Goal: Navigation & Orientation: Find specific page/section

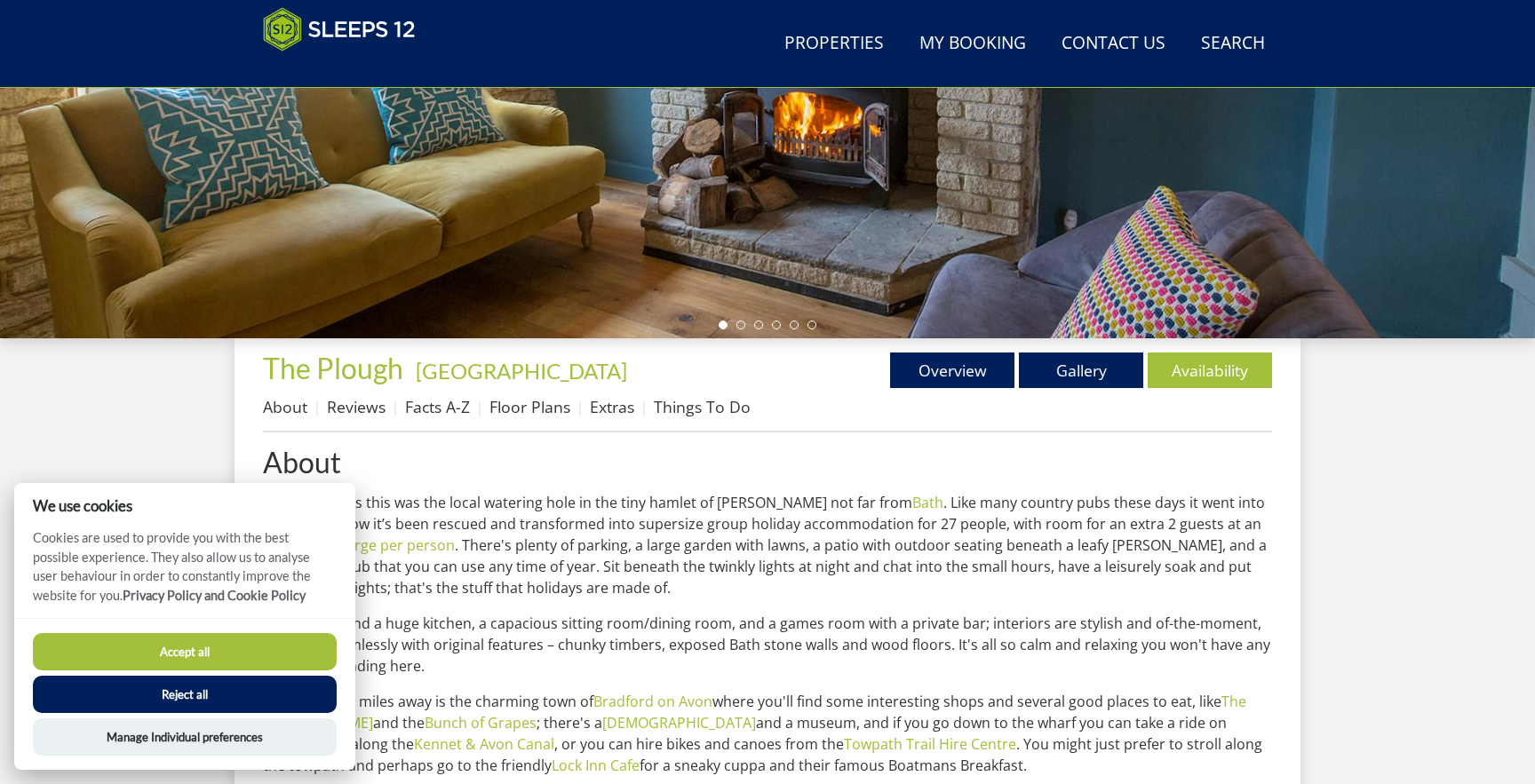
scroll to position [443, 0]
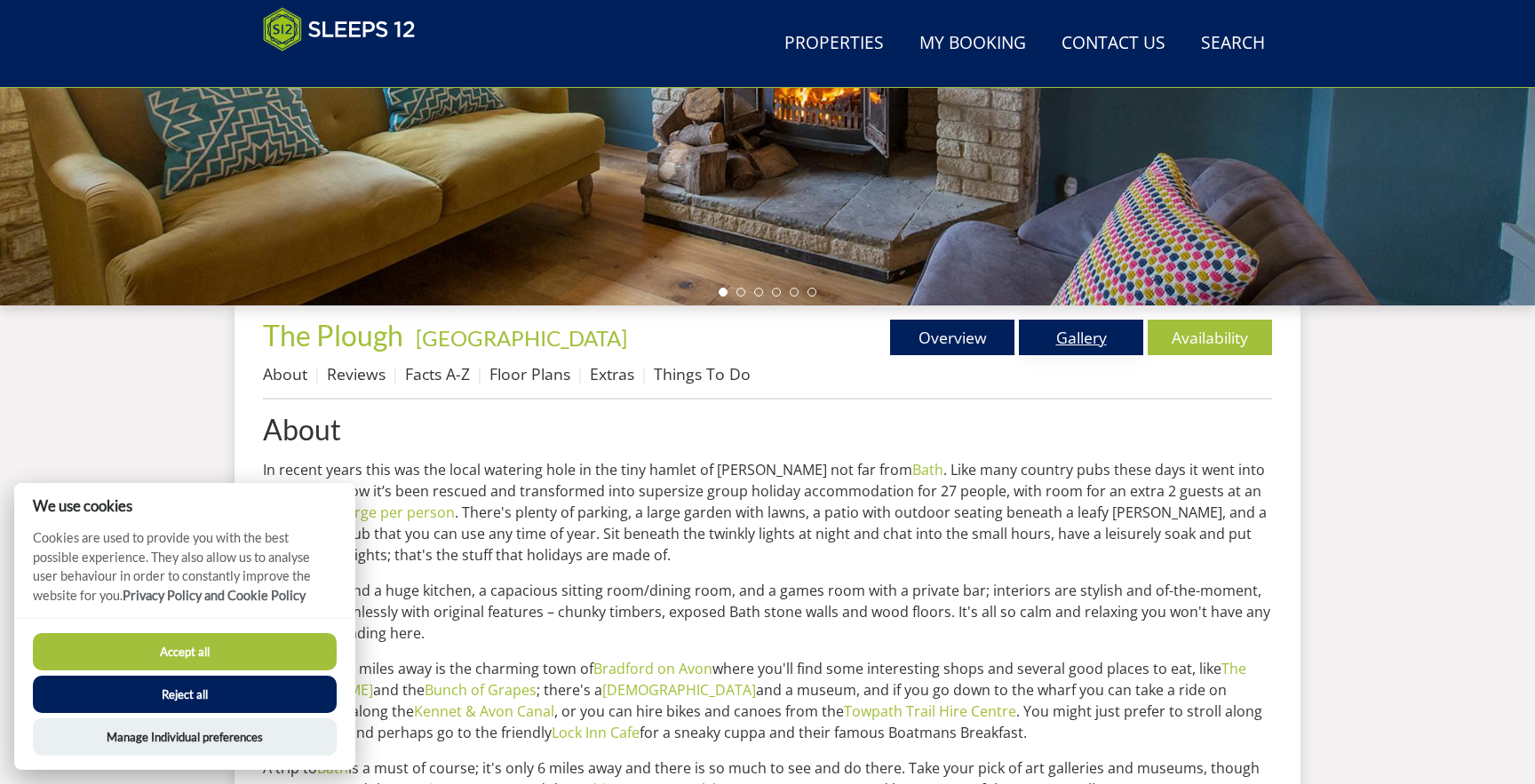
click at [1100, 323] on link "Gallery" at bounding box center [1081, 338] width 125 height 36
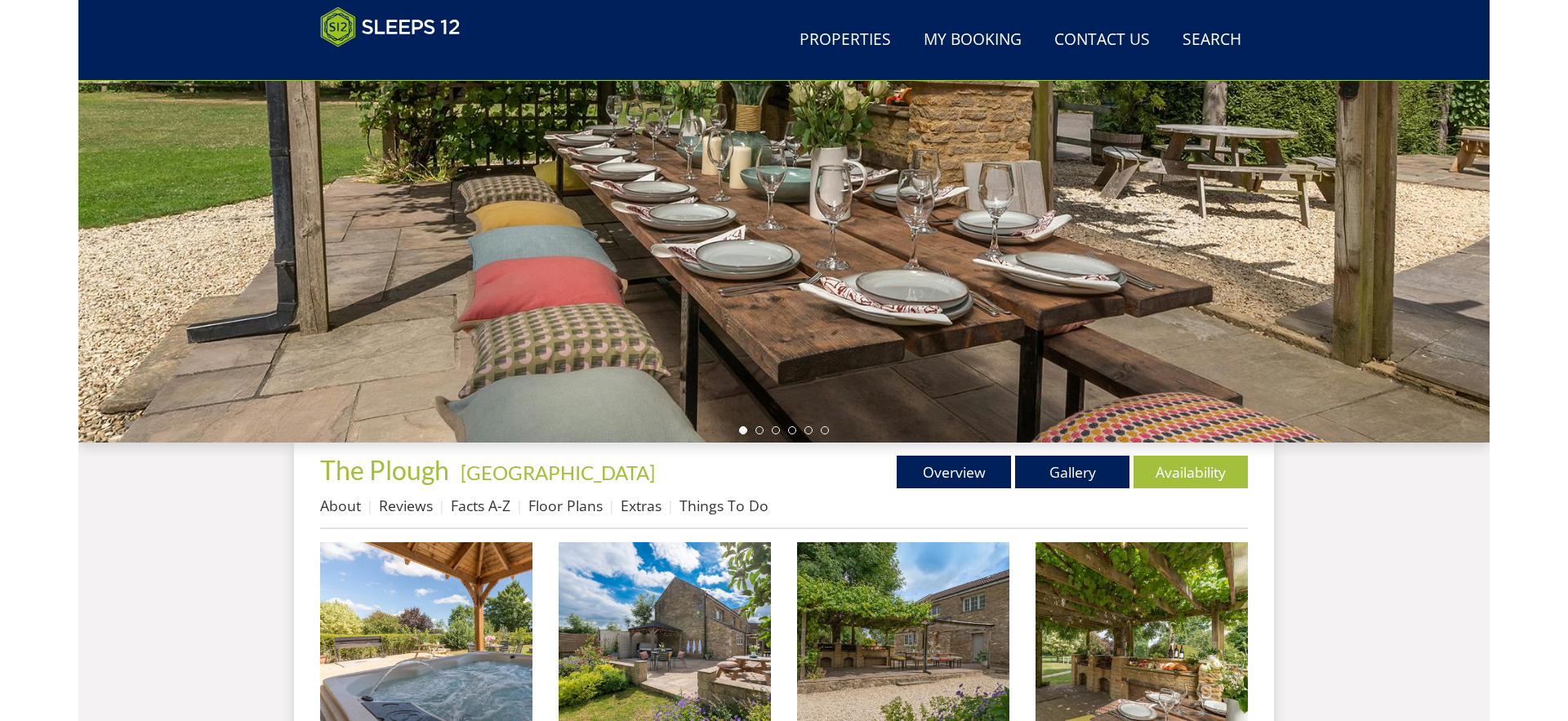
scroll to position [249, 0]
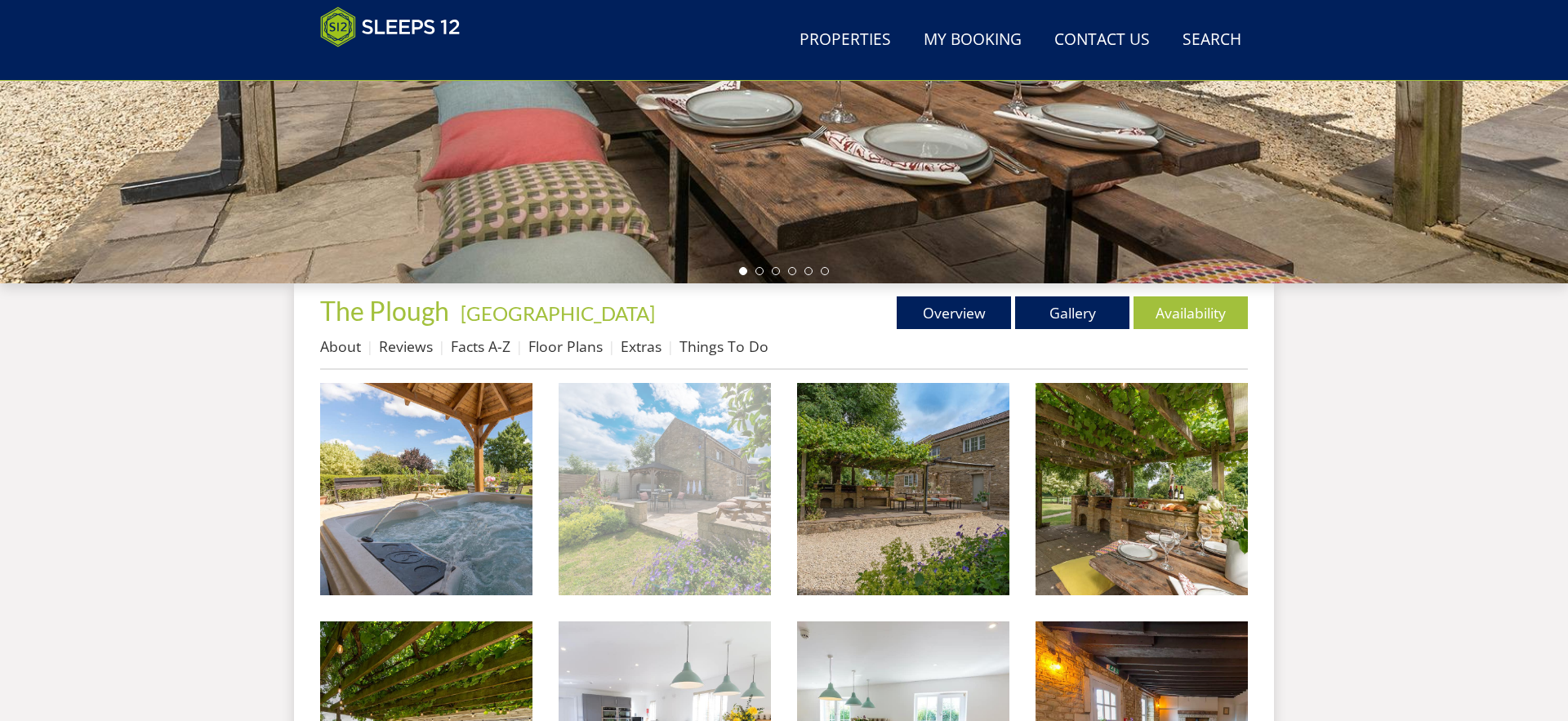
click at [716, 495] on img at bounding box center [664, 489] width 212 height 212
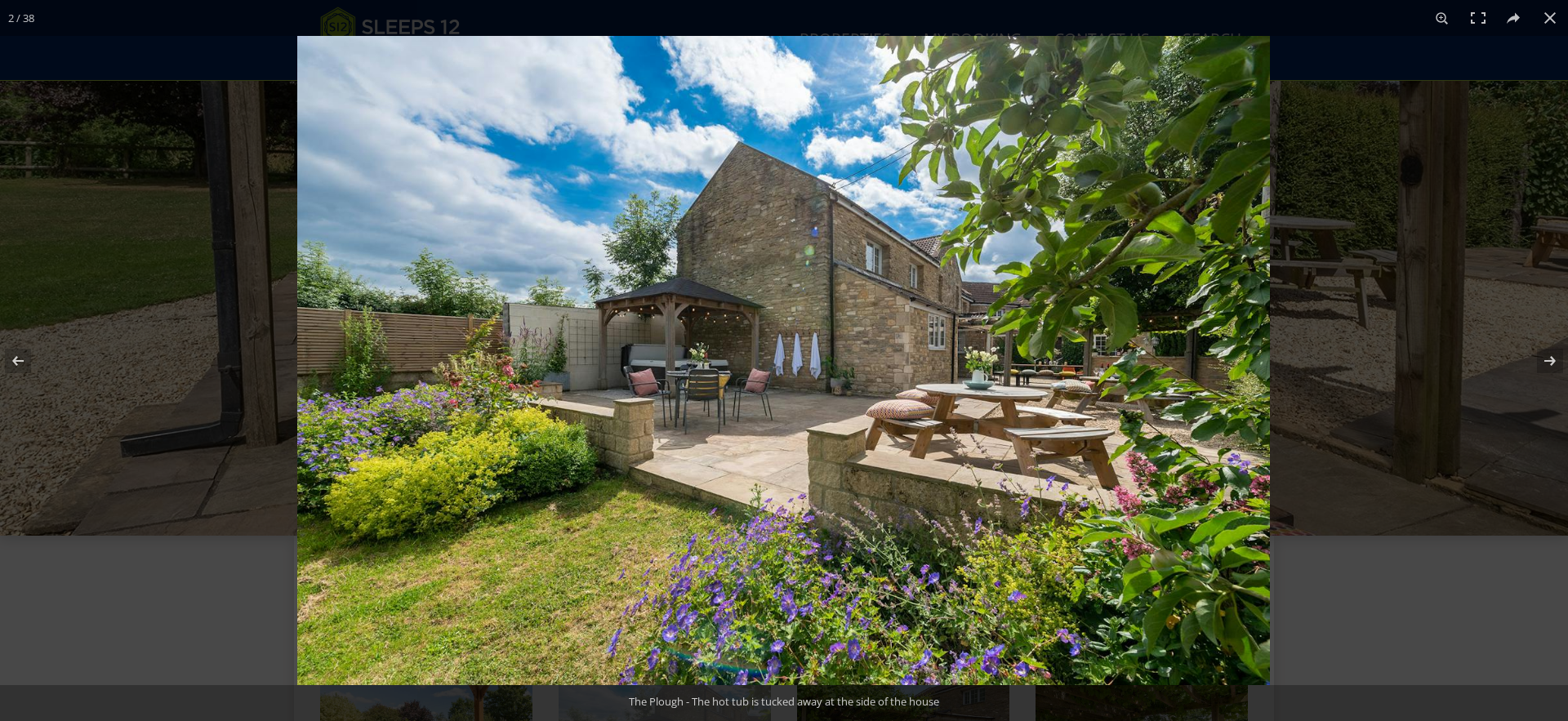
scroll to position [150, 0]
click at [1410, 361] on button at bounding box center [1539, 361] width 57 height 82
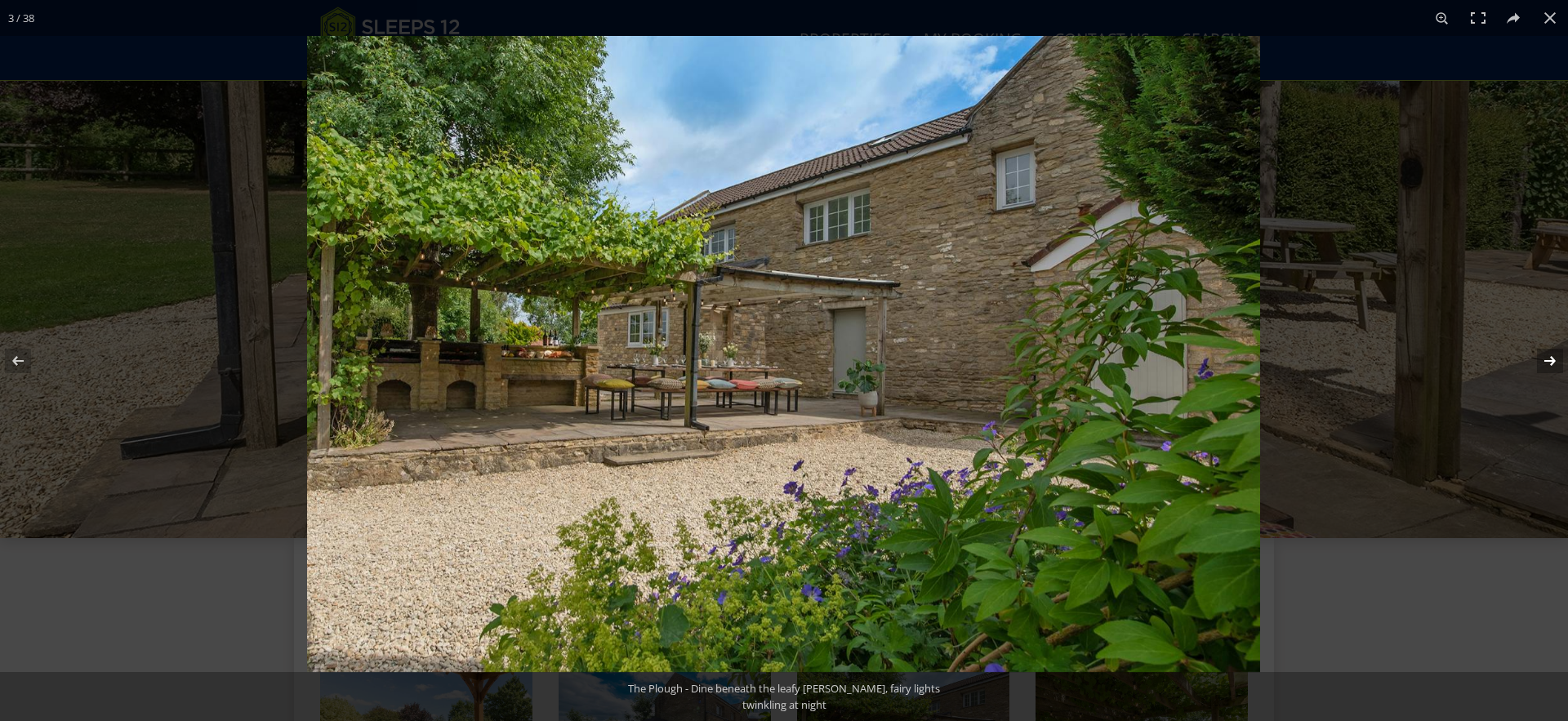
click at [1410, 361] on button at bounding box center [1539, 361] width 57 height 82
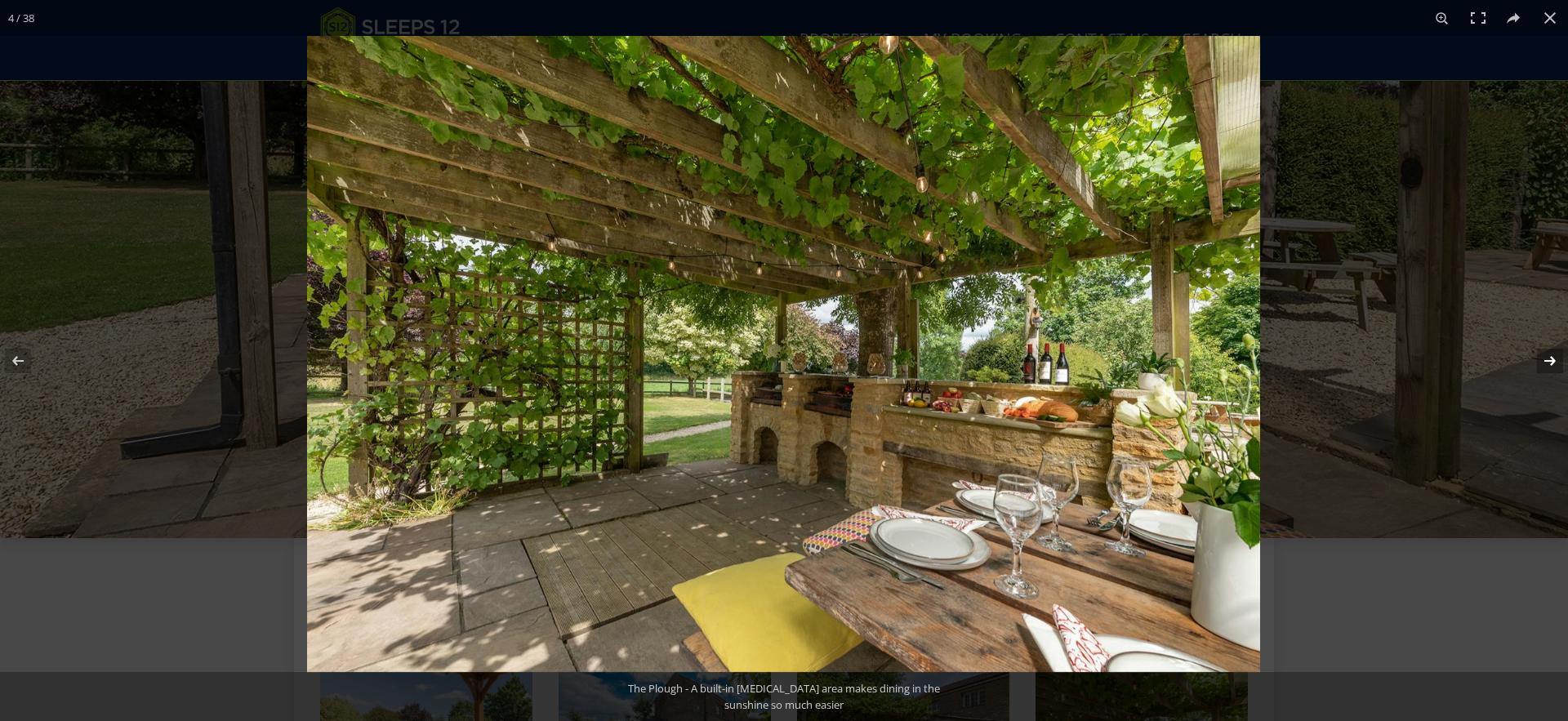
click at [1410, 361] on button at bounding box center [1539, 361] width 57 height 82
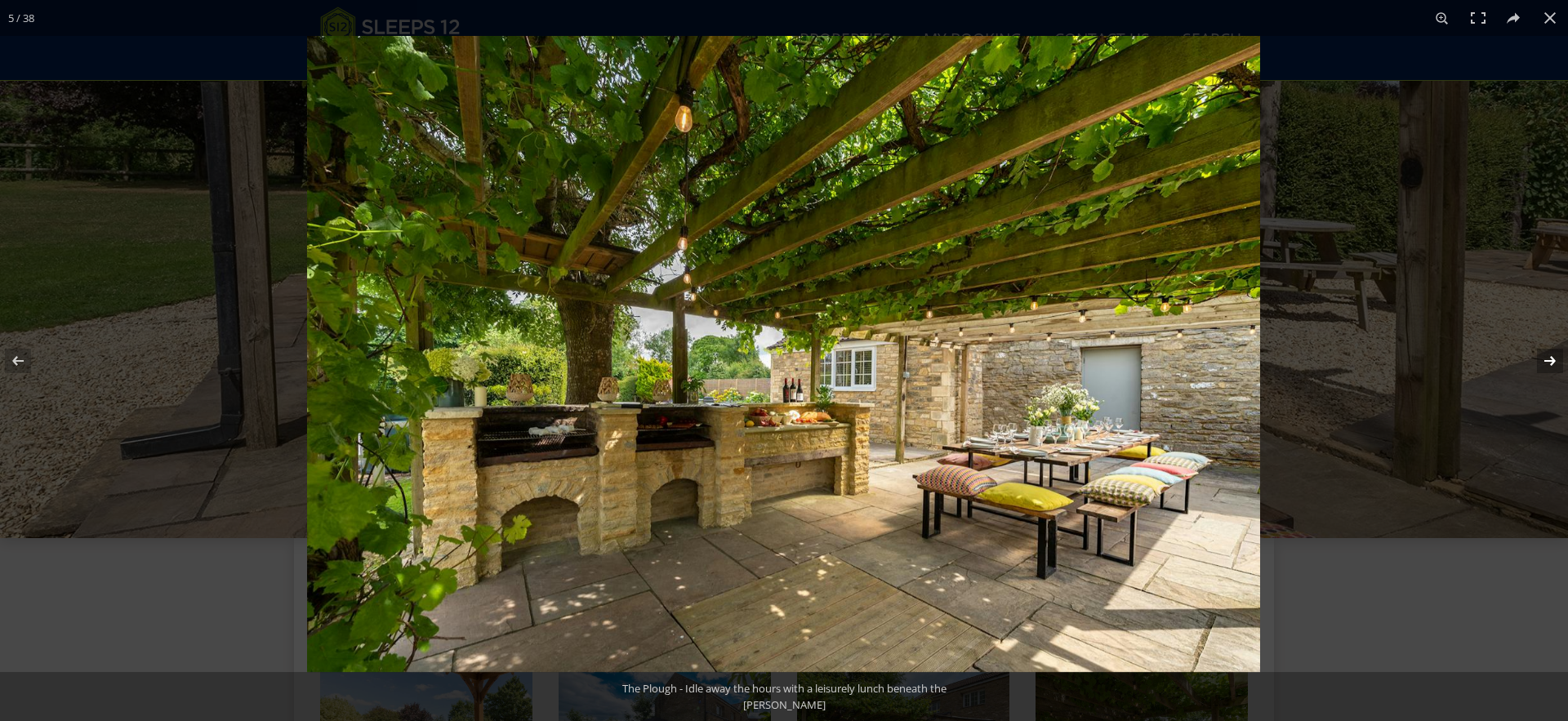
click at [1410, 361] on button at bounding box center [1539, 361] width 57 height 82
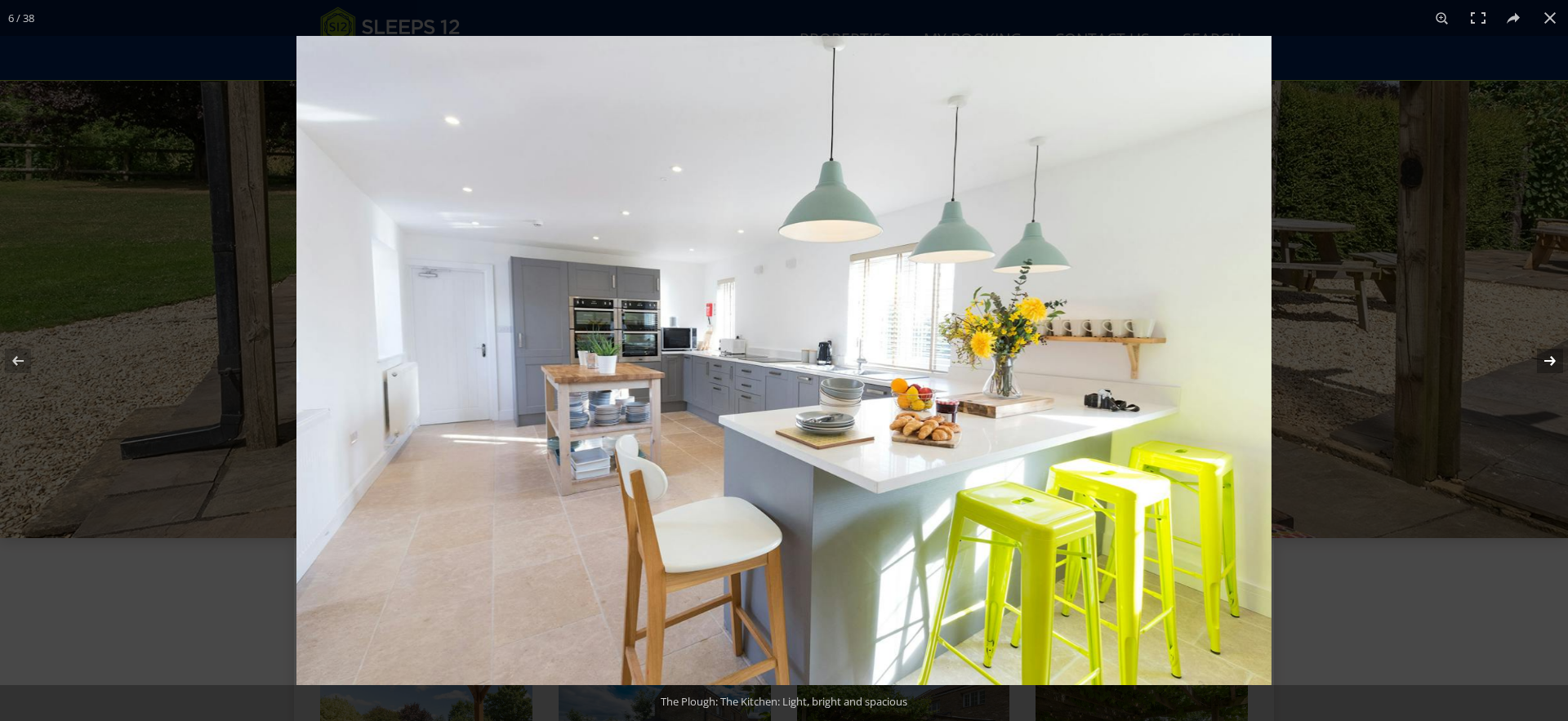
click at [1410, 361] on button at bounding box center [1539, 361] width 57 height 82
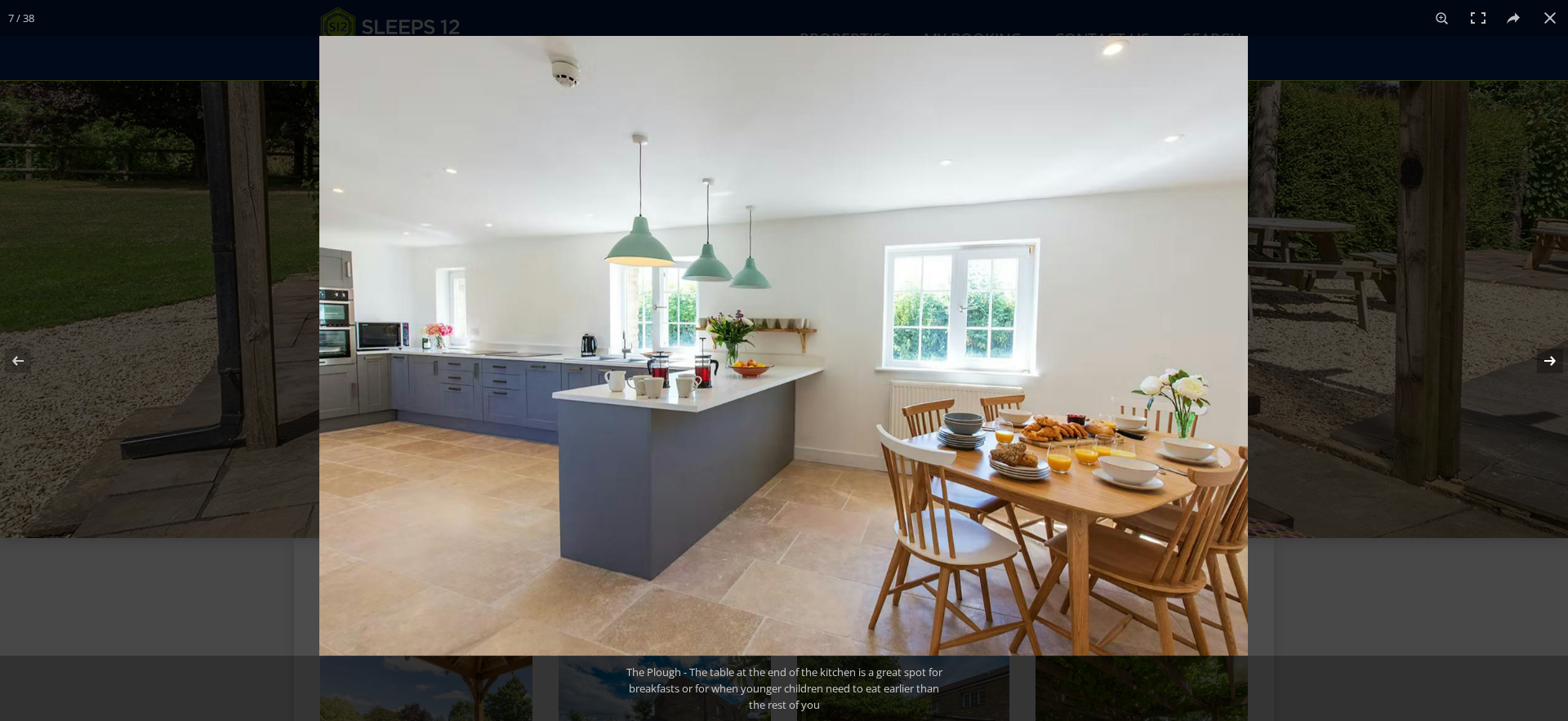
click at [1410, 361] on button at bounding box center [1539, 361] width 57 height 82
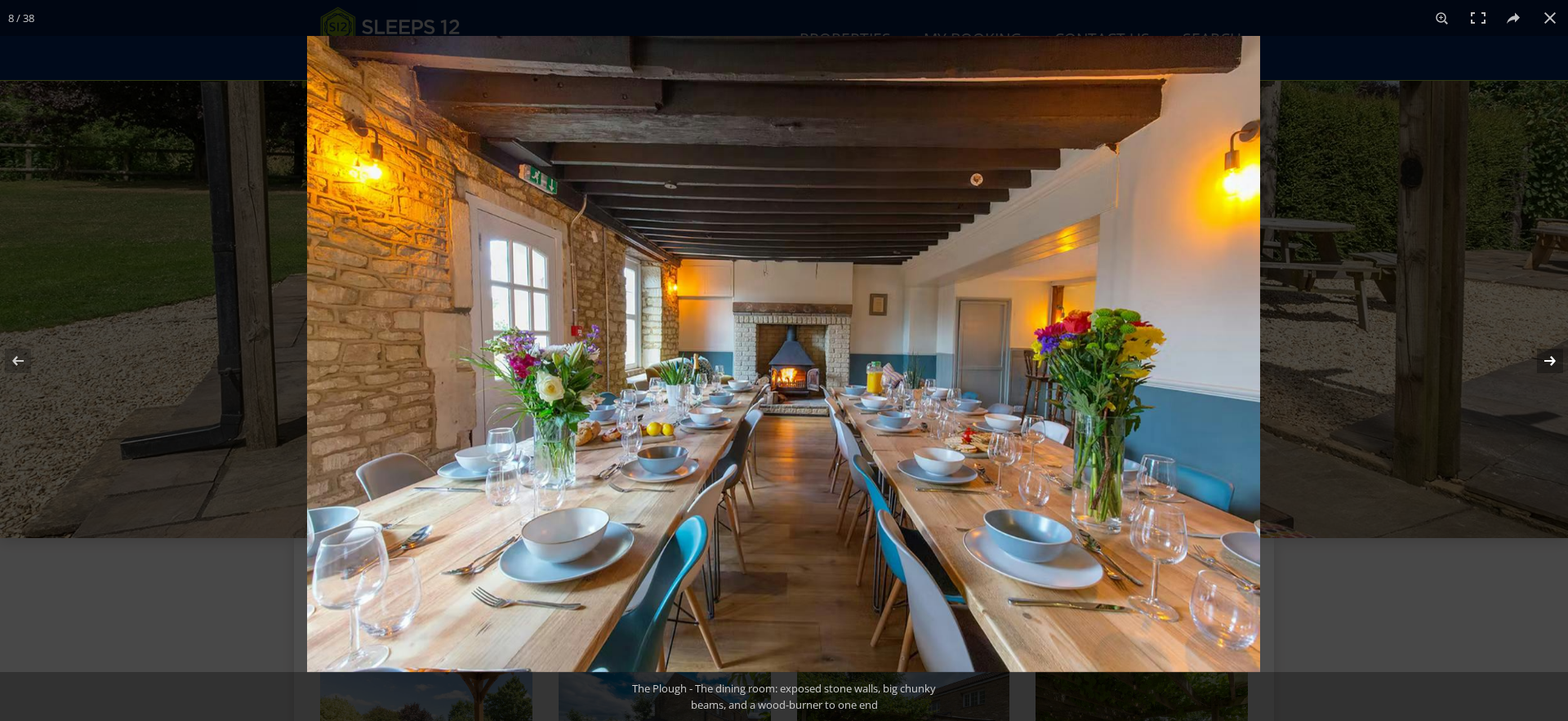
click at [1410, 361] on button at bounding box center [1539, 361] width 57 height 82
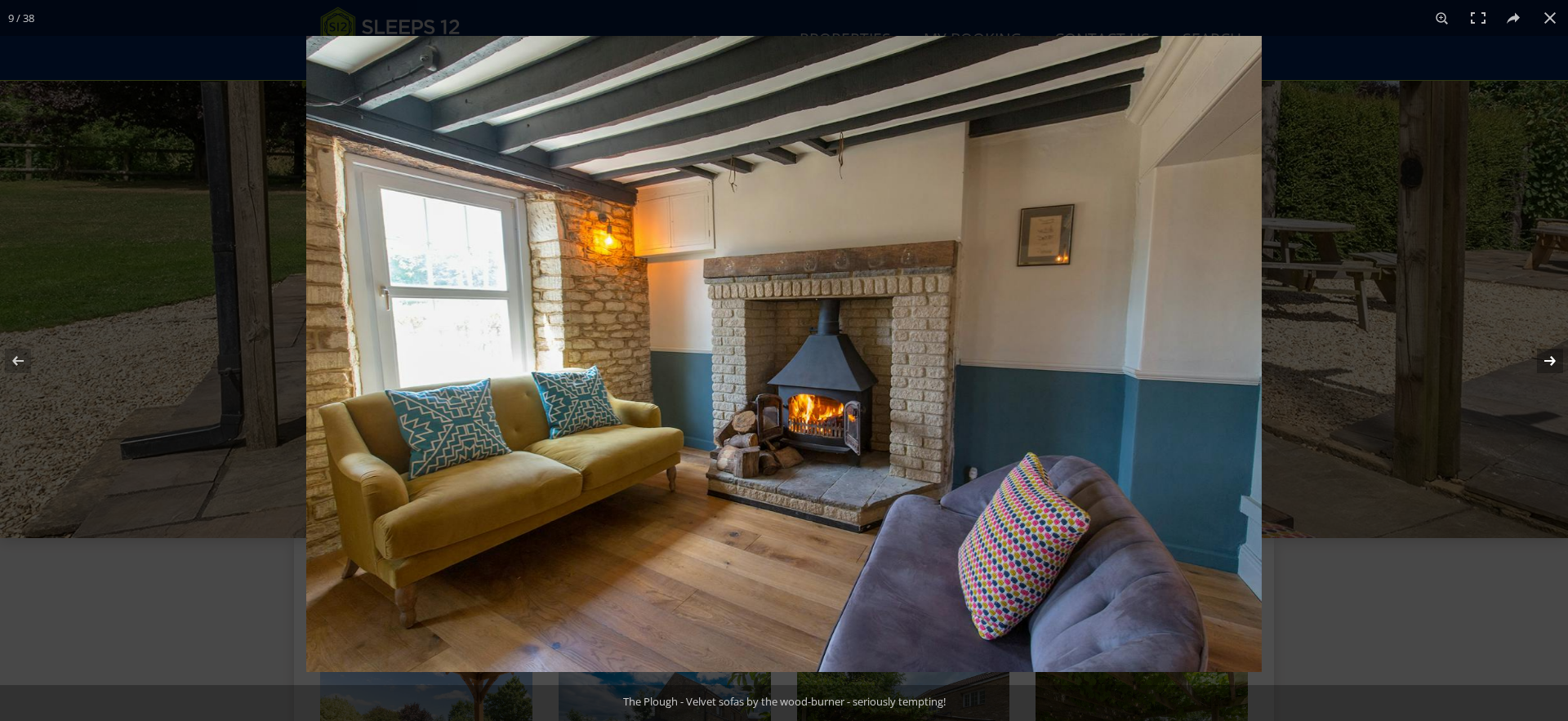
click at [1410, 361] on button at bounding box center [1539, 361] width 57 height 82
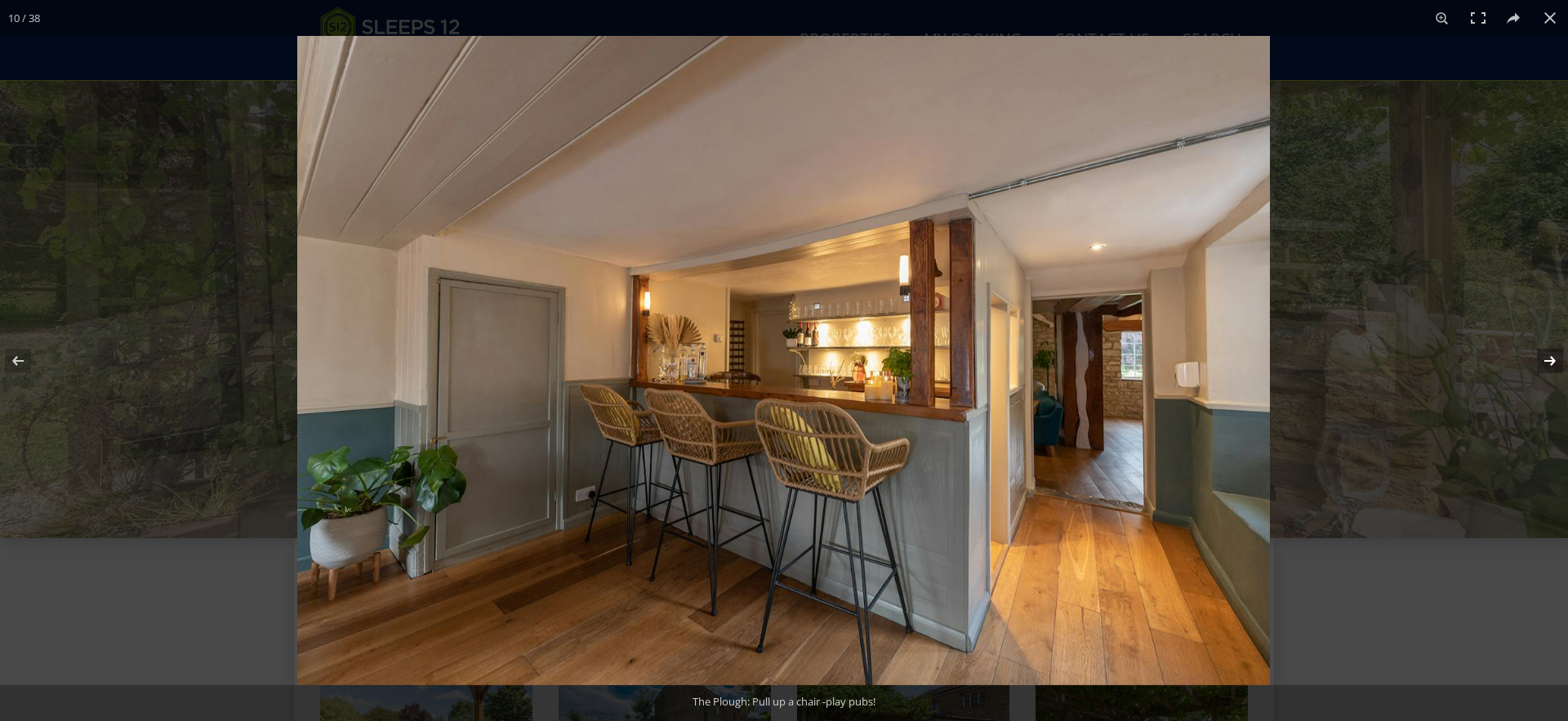
click at [1410, 361] on button at bounding box center [1539, 361] width 57 height 82
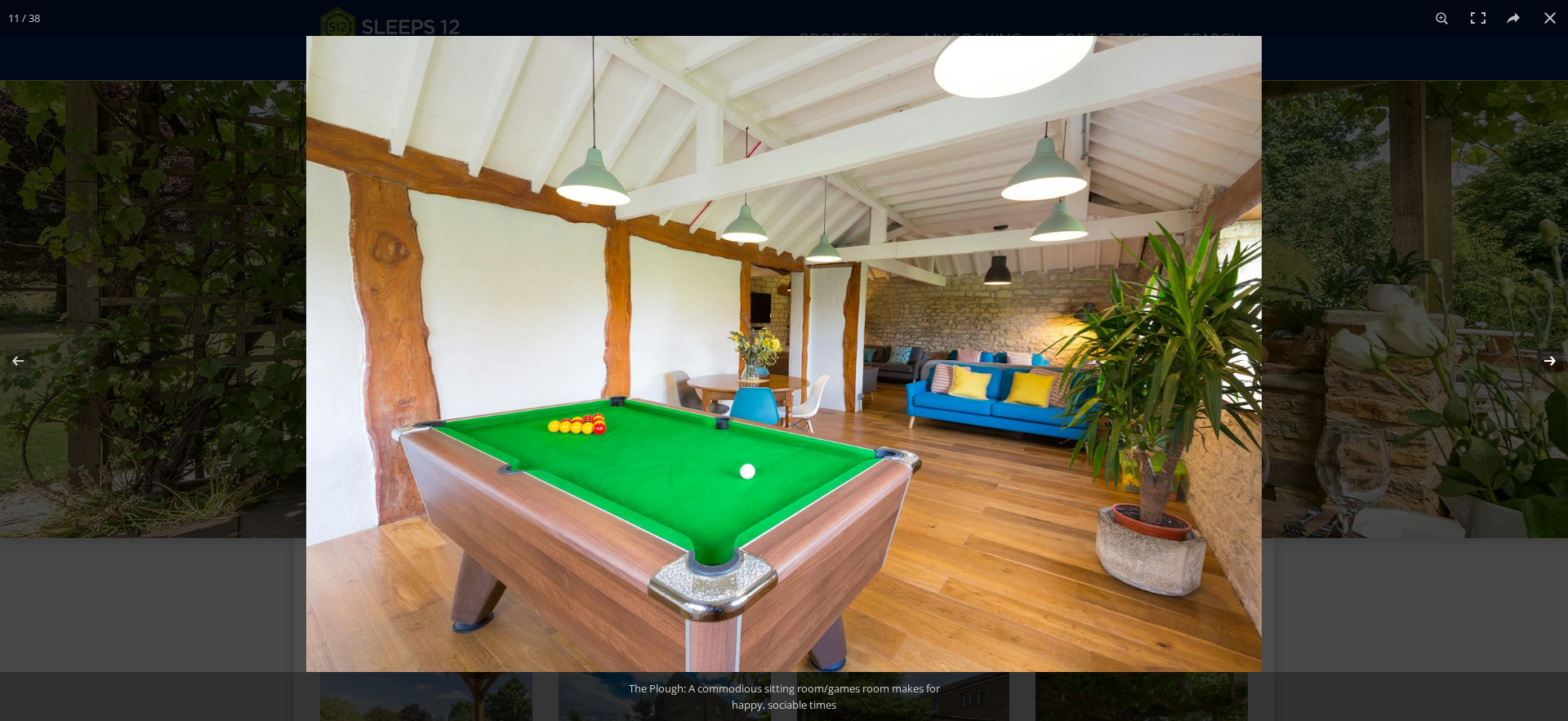
click at [1410, 360] on button at bounding box center [1539, 361] width 57 height 82
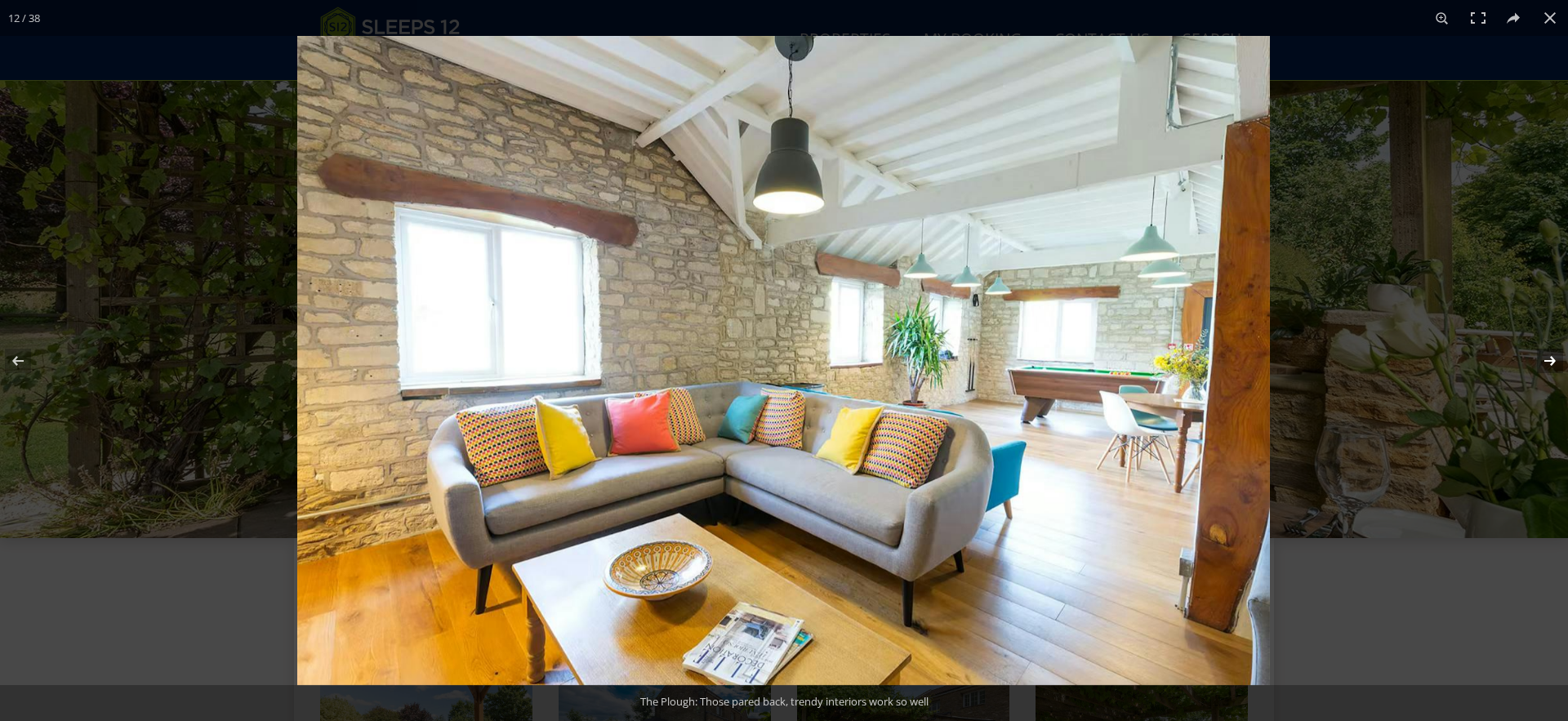
click at [1410, 360] on button at bounding box center [1539, 361] width 57 height 82
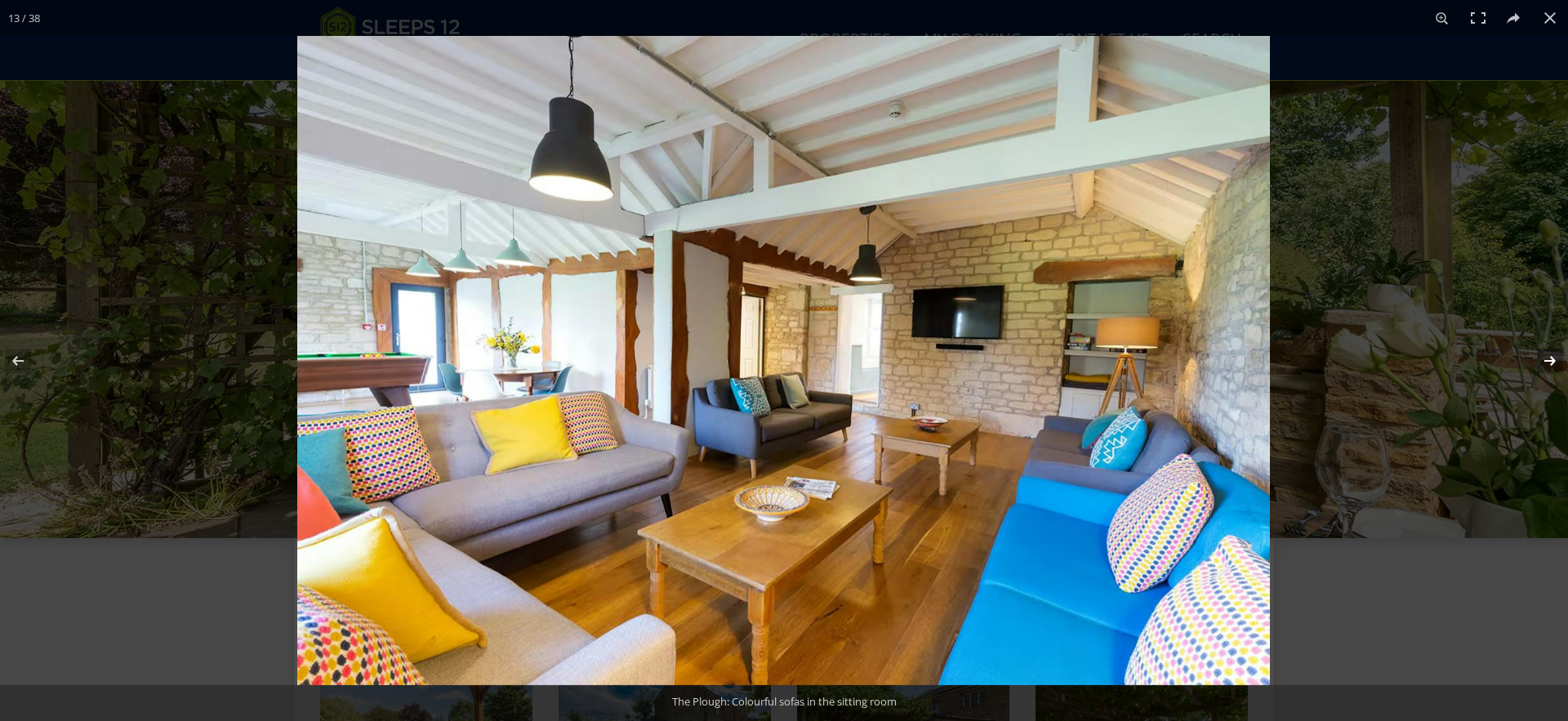
click at [1410, 360] on button at bounding box center [1539, 361] width 57 height 82
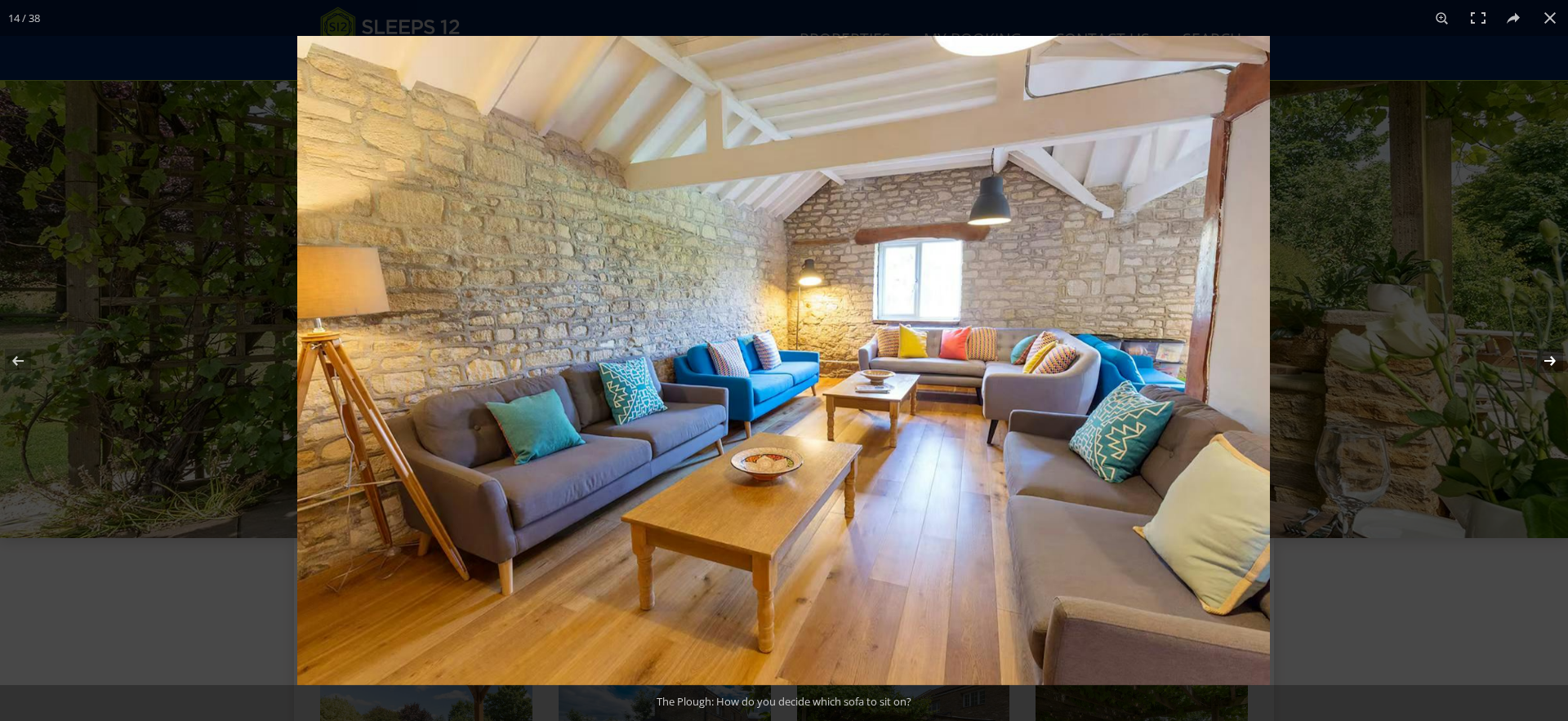
click at [1410, 360] on button at bounding box center [1539, 361] width 57 height 82
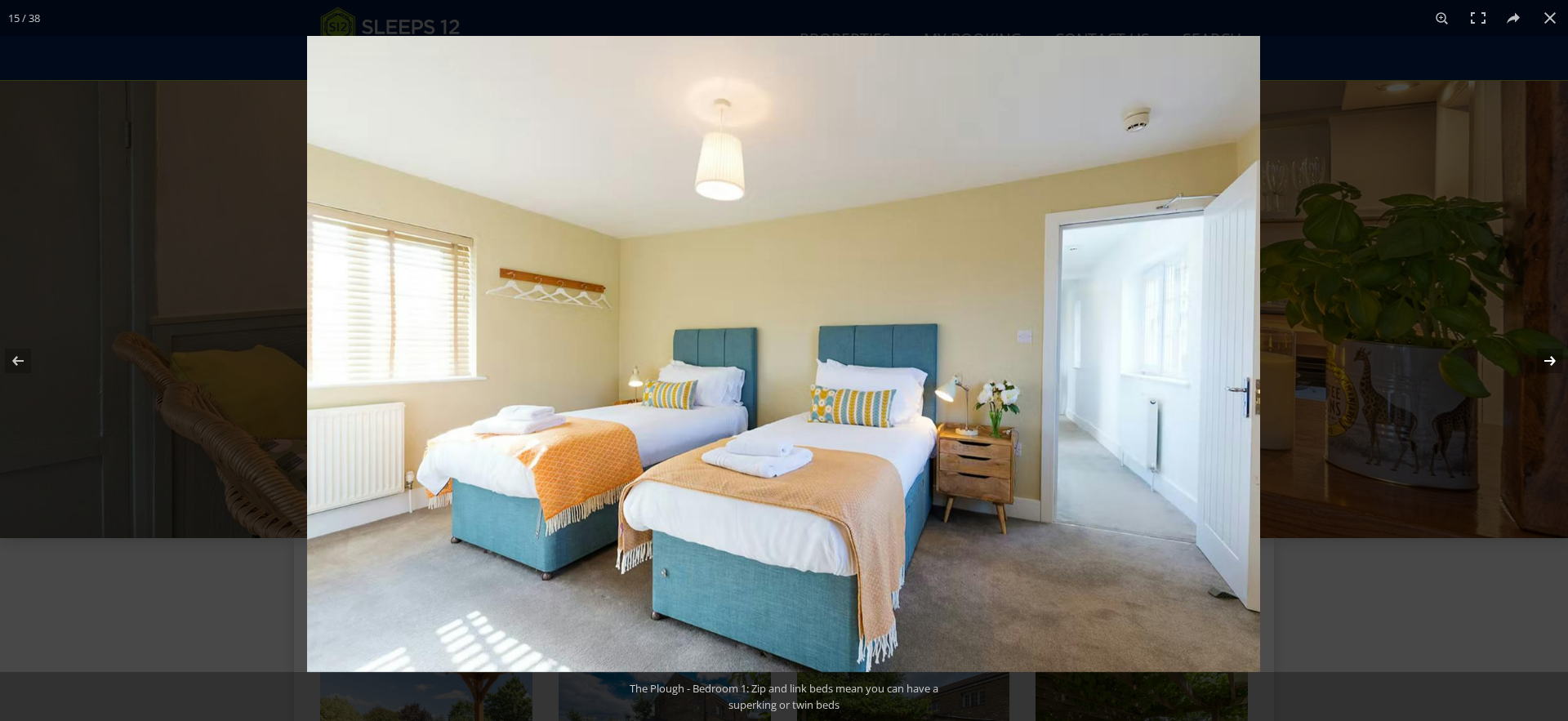
click at [1410, 360] on button at bounding box center [1539, 361] width 57 height 82
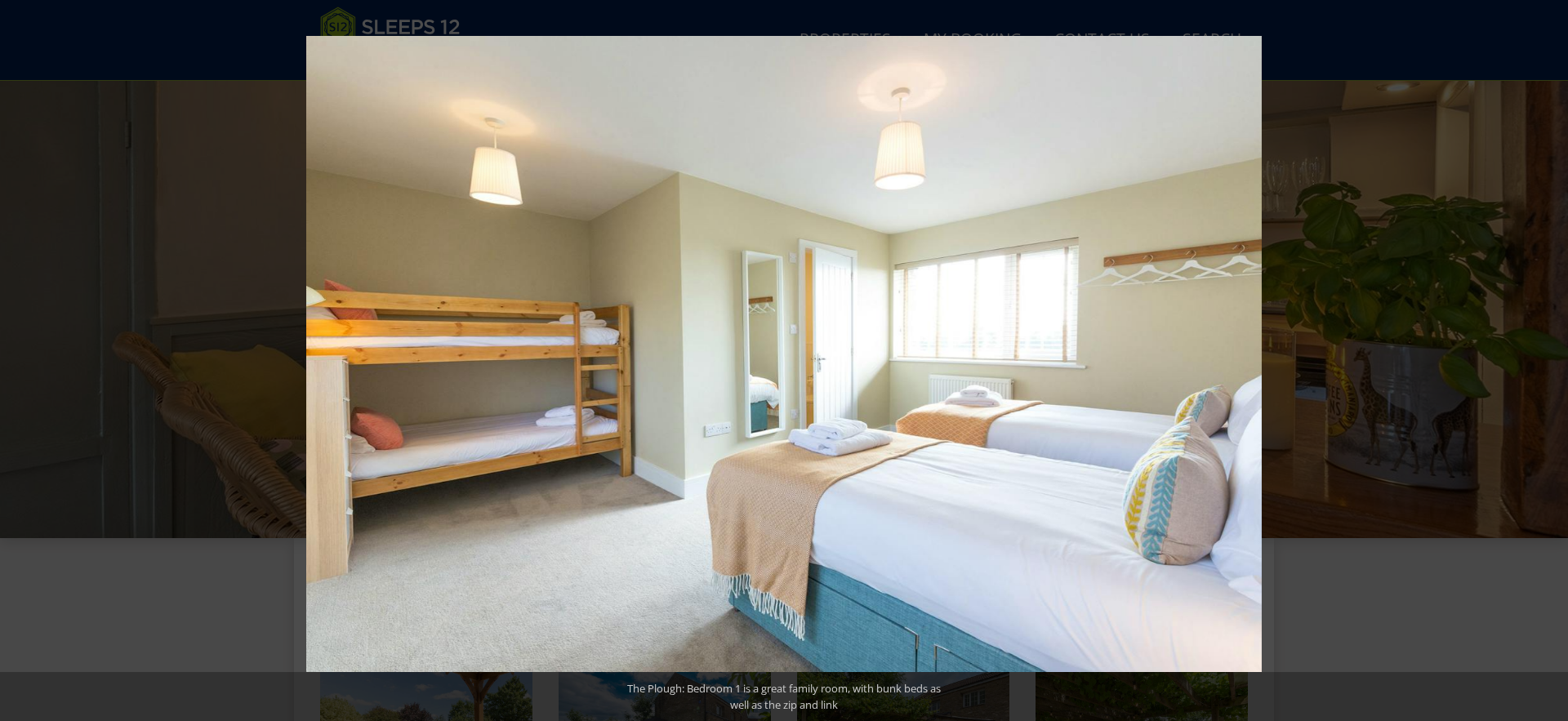
click at [1410, 360] on button at bounding box center [1539, 361] width 57 height 82
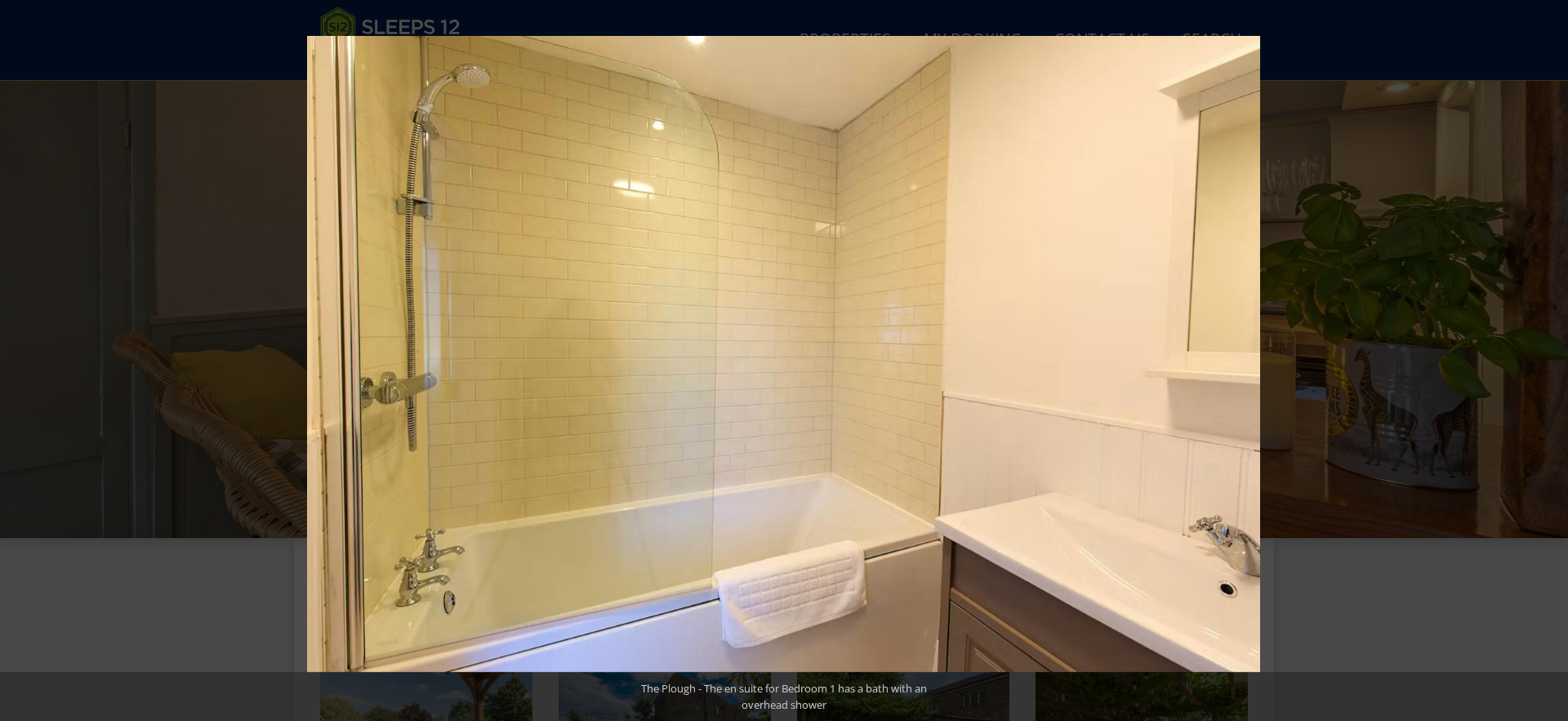
click at [1410, 360] on button at bounding box center [1539, 361] width 57 height 82
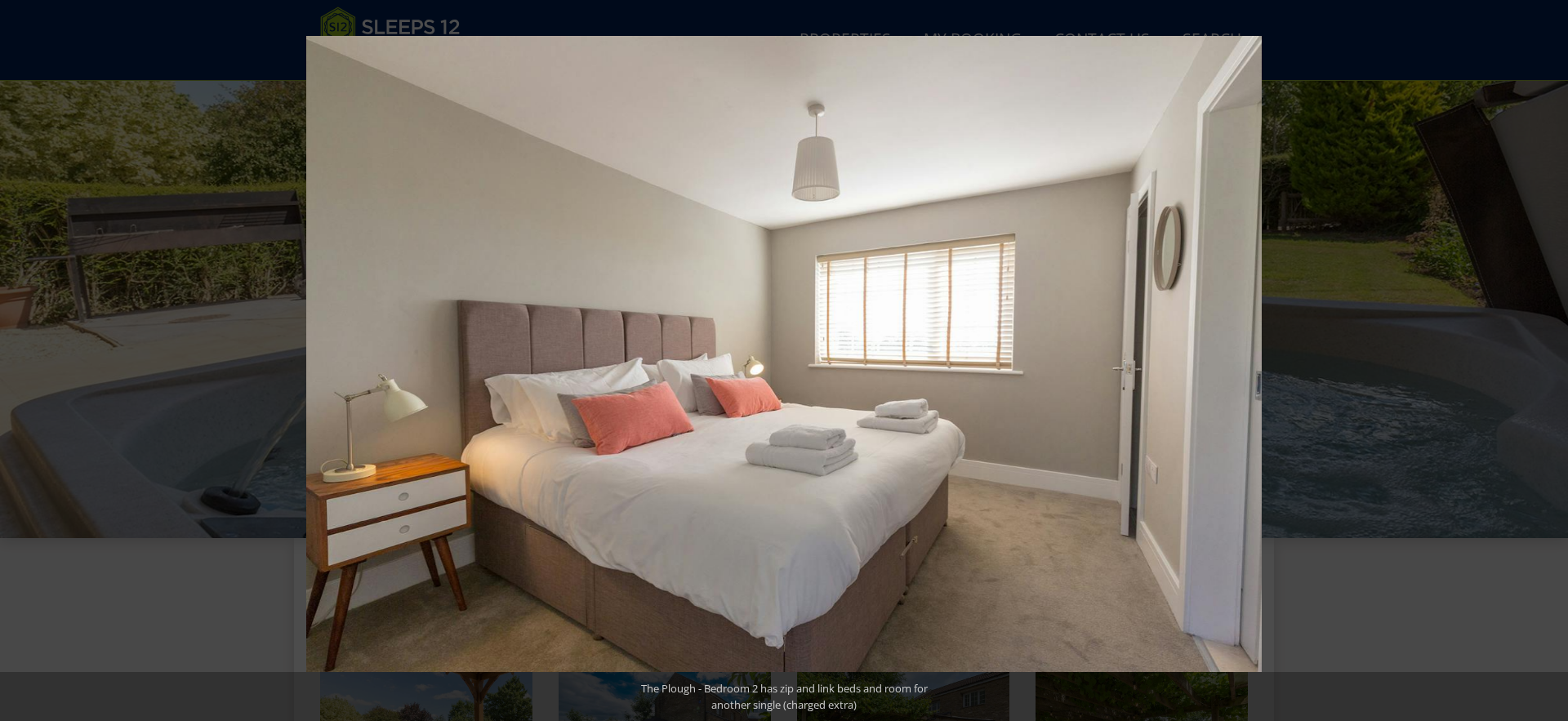
click at [1410, 360] on button at bounding box center [1539, 361] width 57 height 82
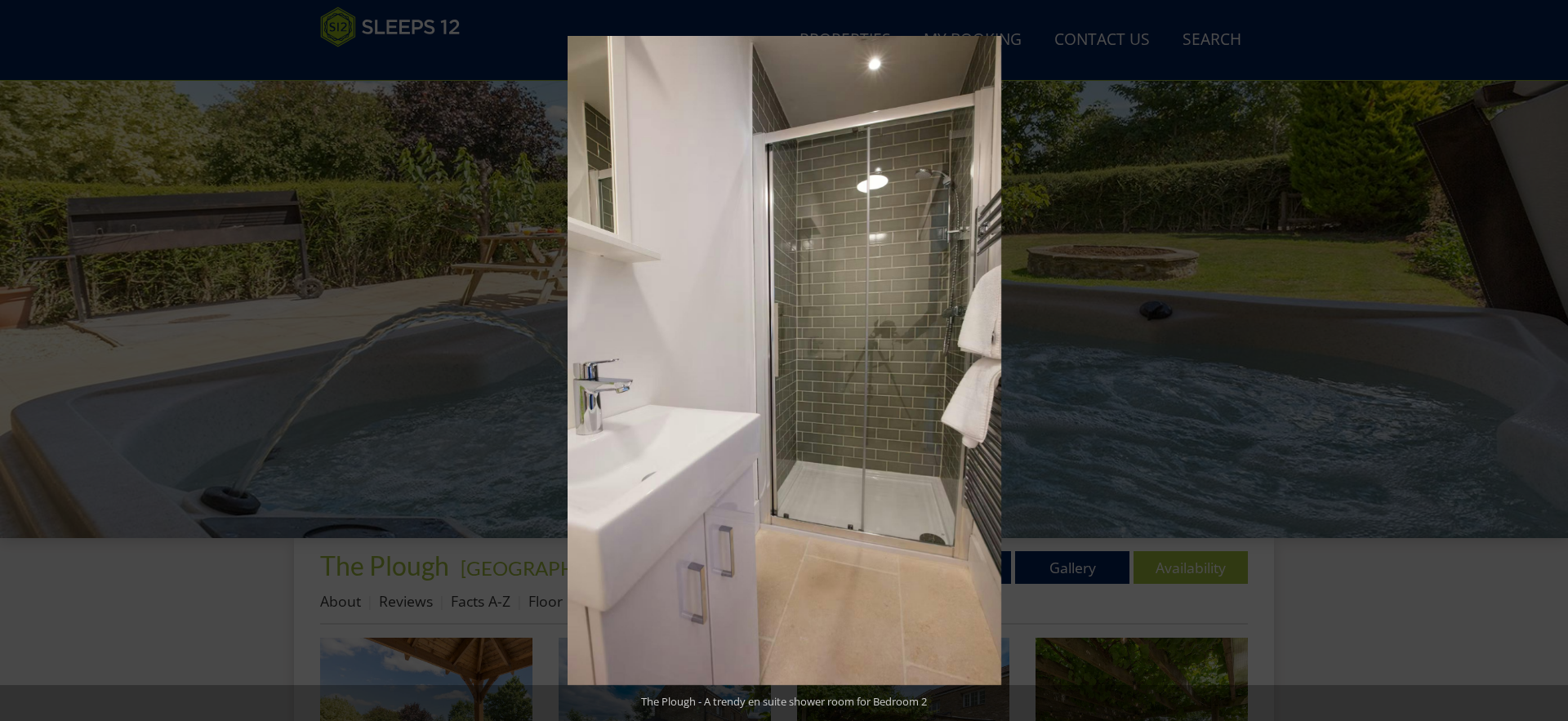
click at [1410, 360] on button at bounding box center [1539, 361] width 57 height 82
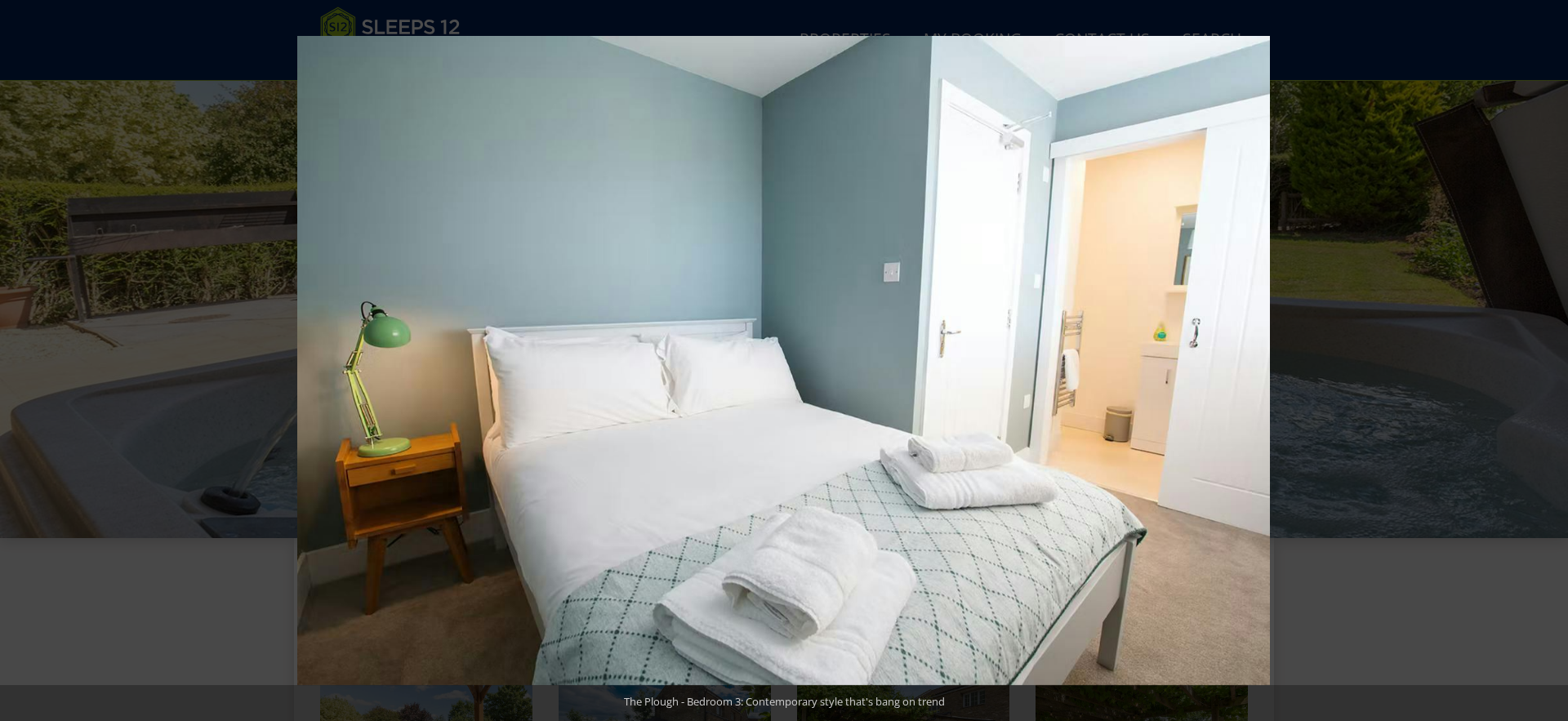
click at [1410, 360] on button at bounding box center [1539, 361] width 57 height 82
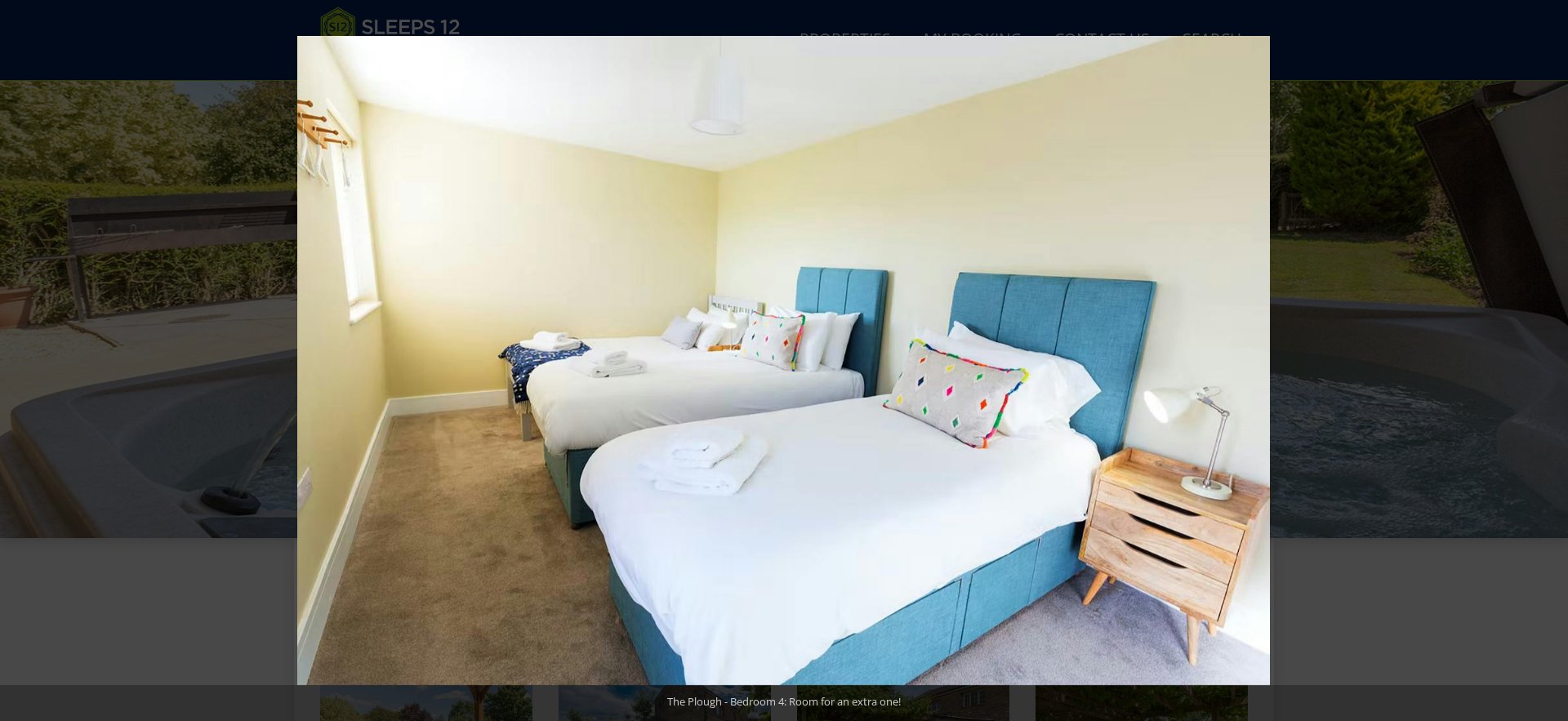
click at [1410, 360] on button at bounding box center [1539, 361] width 57 height 82
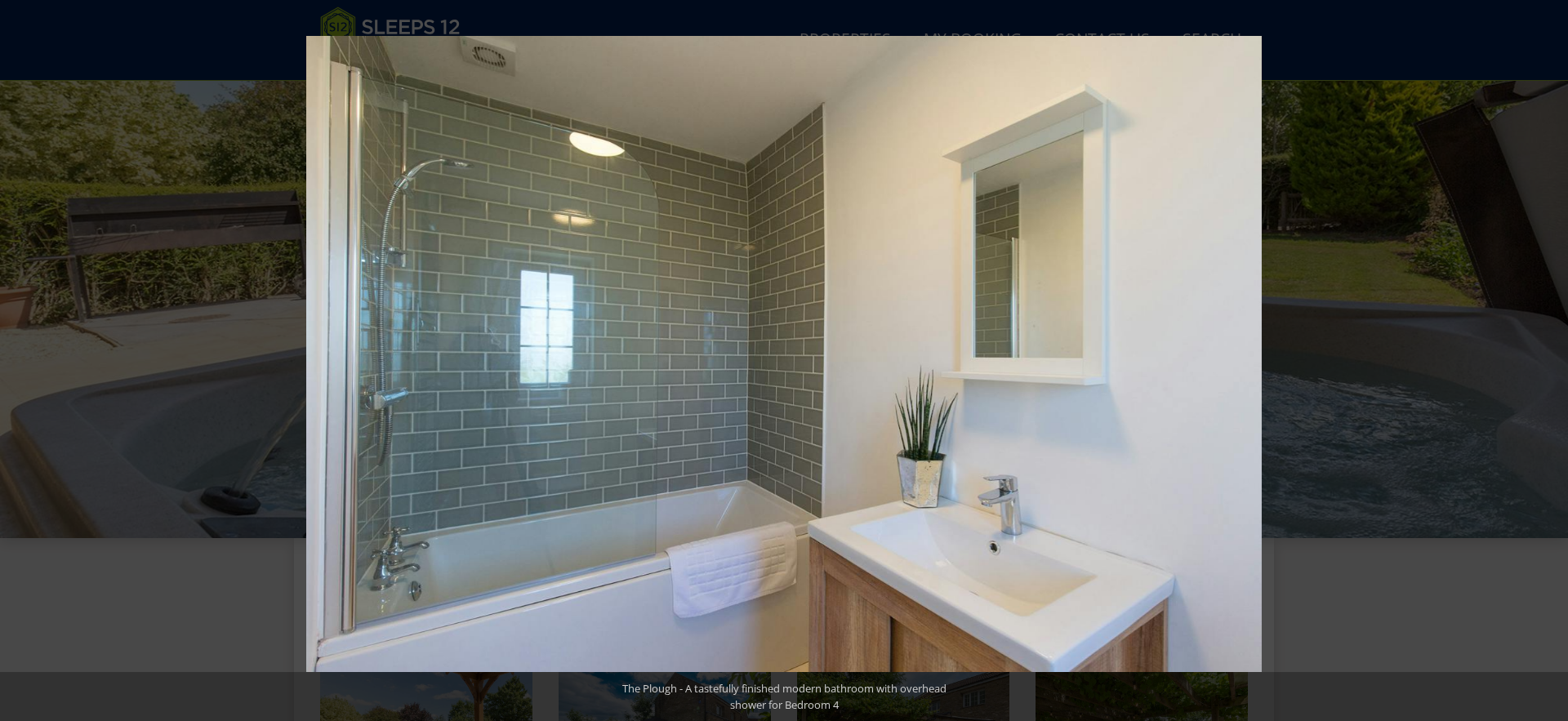
click at [1410, 360] on button at bounding box center [1539, 361] width 57 height 82
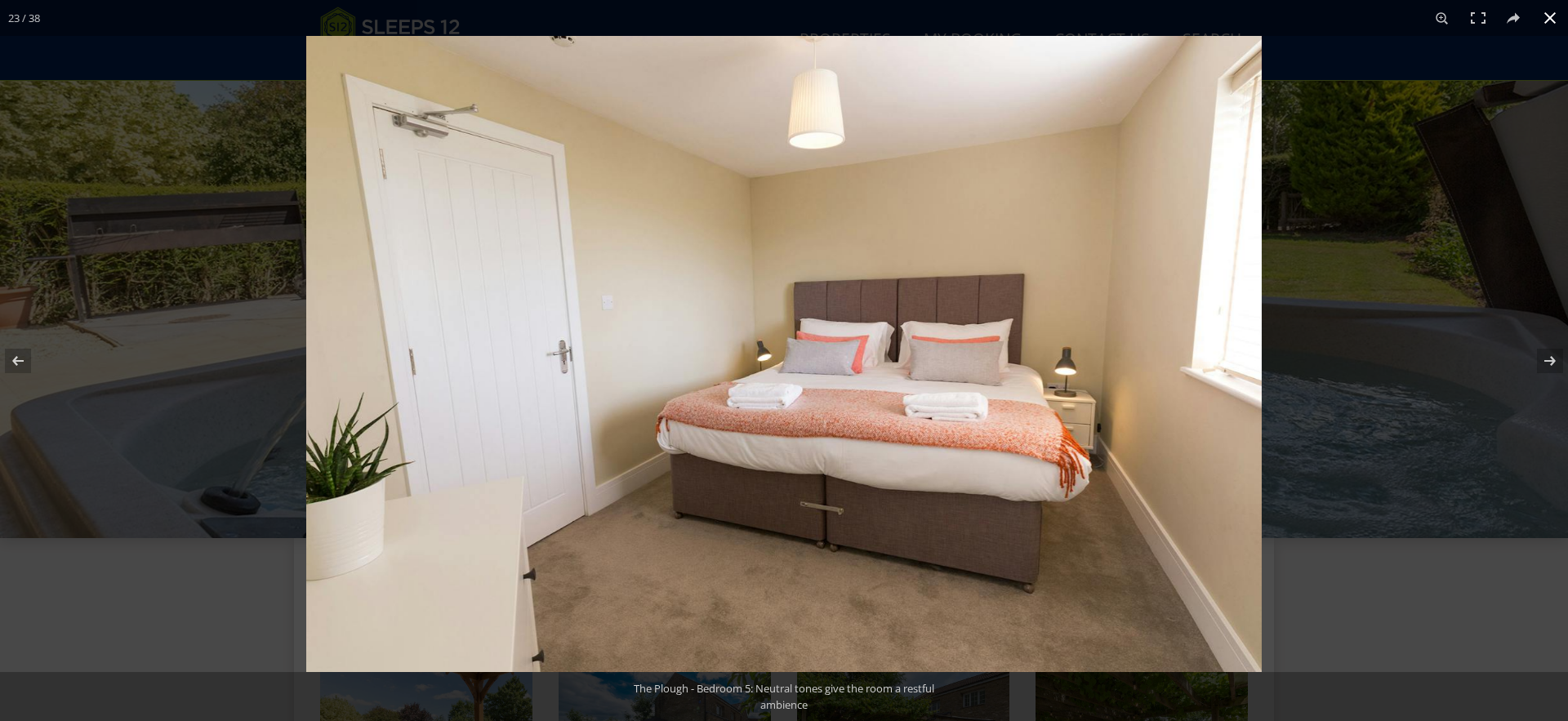
click at [1410, 565] on div at bounding box center [1090, 396] width 1568 height 721
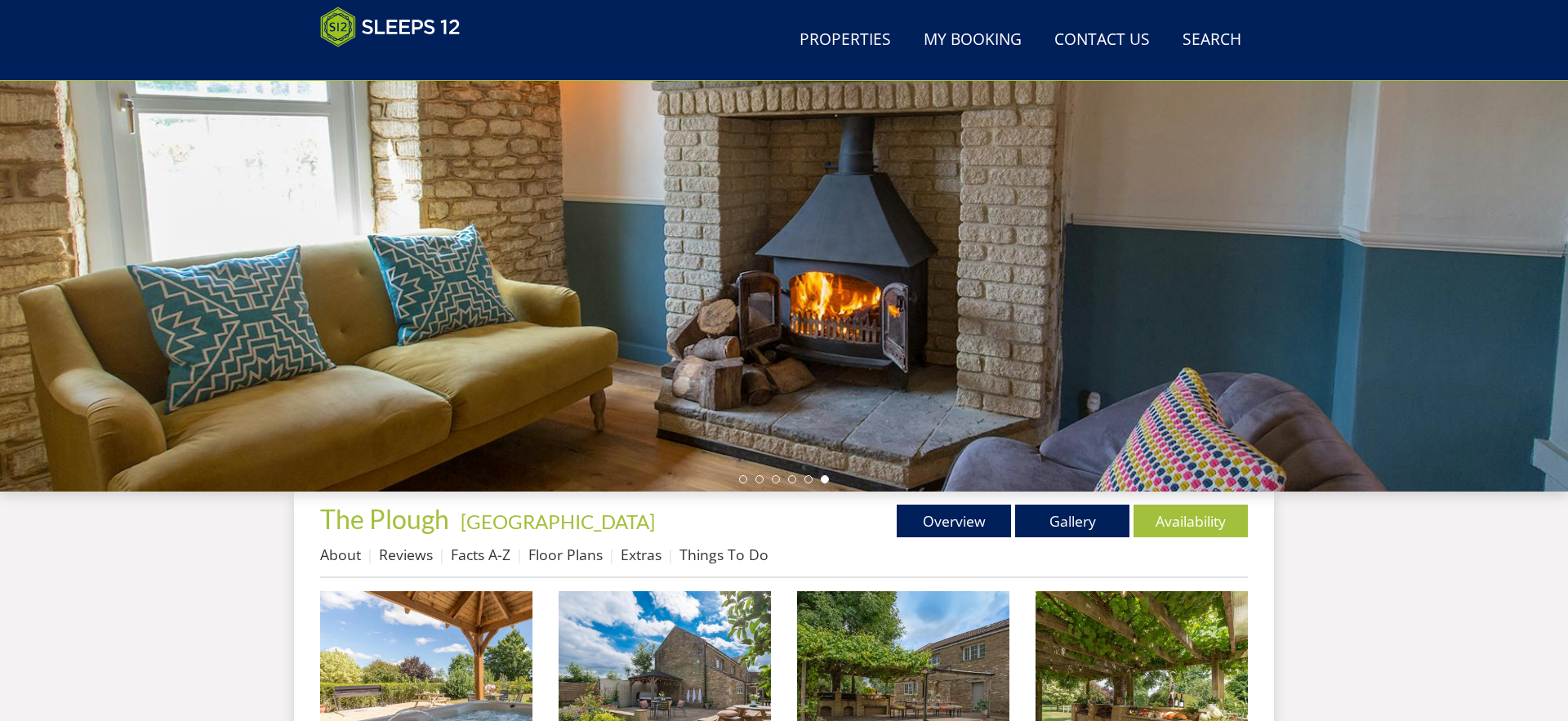
scroll to position [0, 0]
